Goal: Find contact information: Find contact information

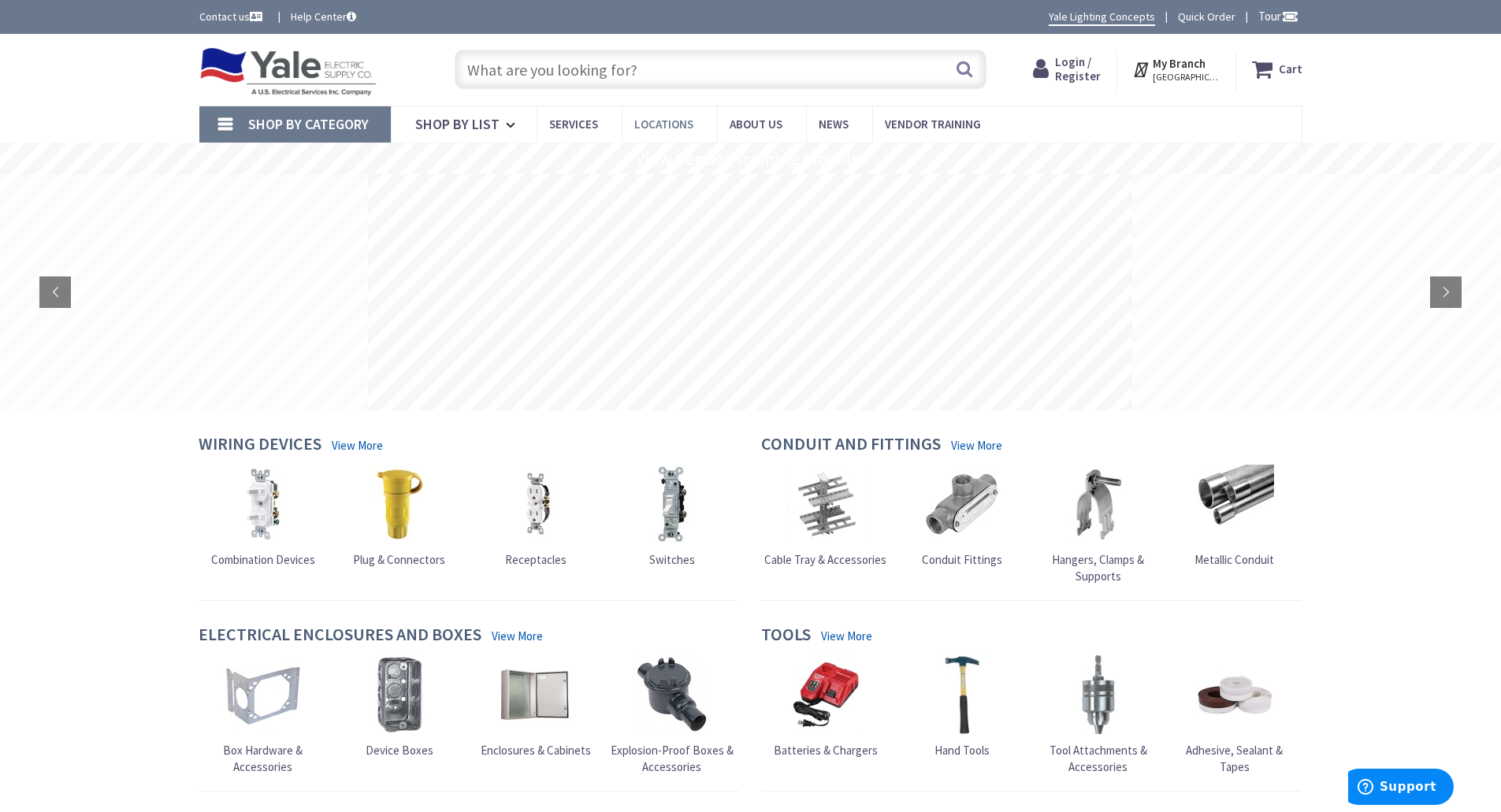
click at [668, 130] on span "Locations" at bounding box center [664, 124] width 59 height 15
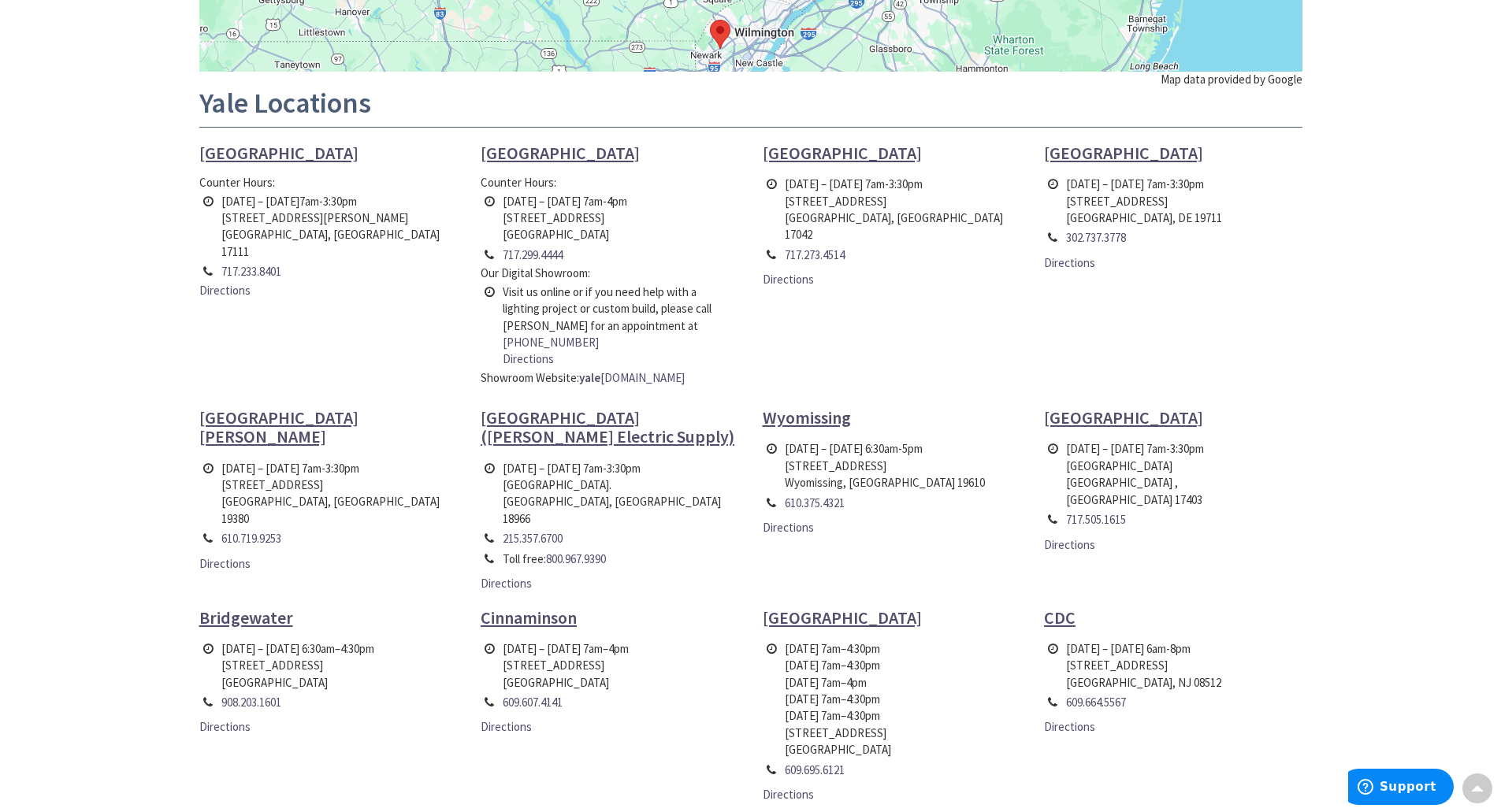
scroll to position [551, 0]
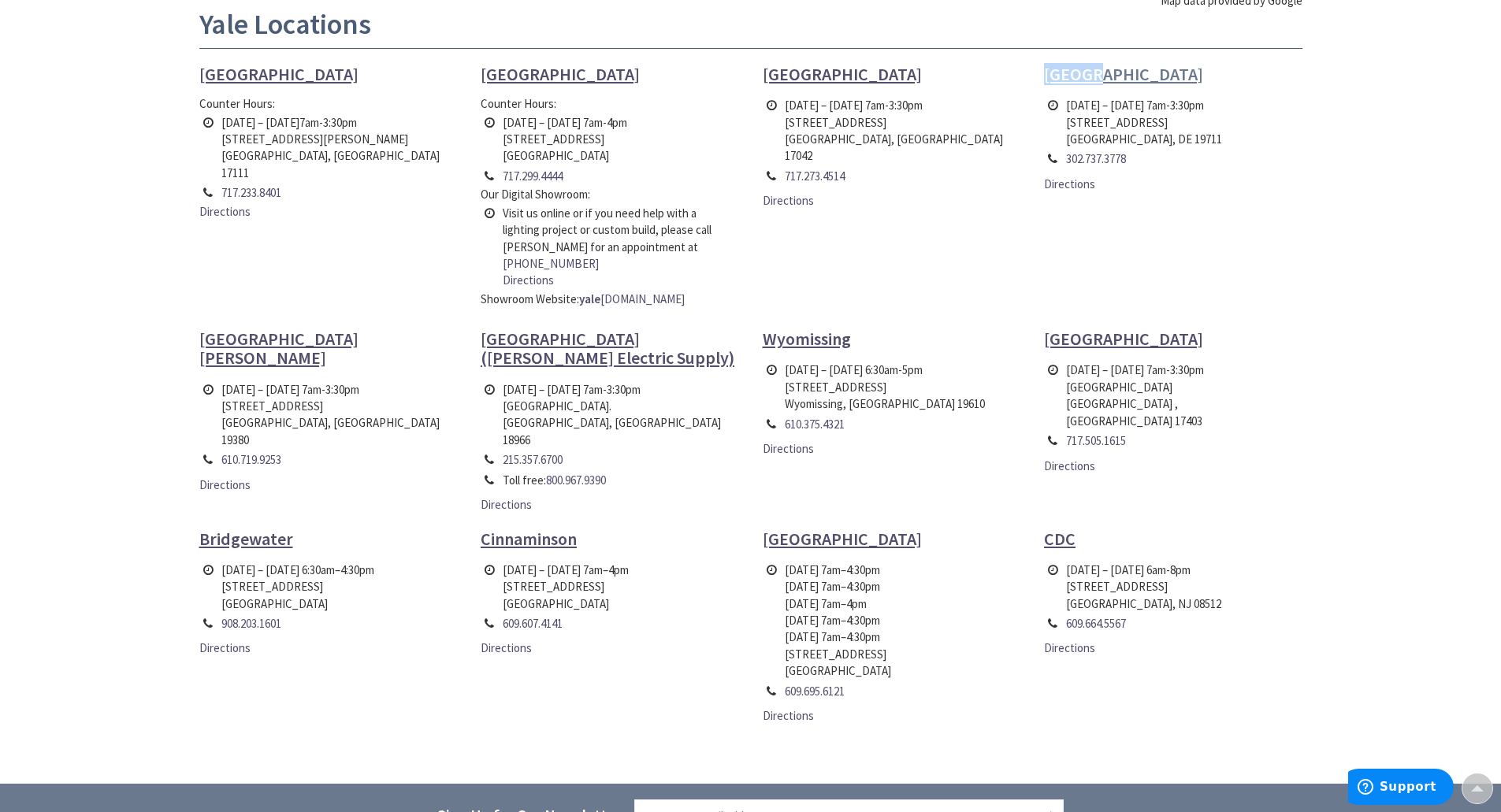
drag, startPoint x: 1122, startPoint y: 75, endPoint x: 1047, endPoint y: 84, distance: 75.5
click at [1047, 83] on h4 "[GEOGRAPHIC_DATA]" at bounding box center [1173, 74] width 258 height 19
drag, startPoint x: 1163, startPoint y: 140, endPoint x: 1068, endPoint y: 129, distance: 95.6
click at [1068, 129] on td "[DATE] – [DATE] 7am-3:30pm [STREET_ADDRESS]" at bounding box center [1144, 121] width 164 height 54
copy td "[STREET_ADDRESS]"
